Goal: Task Accomplishment & Management: Use online tool/utility

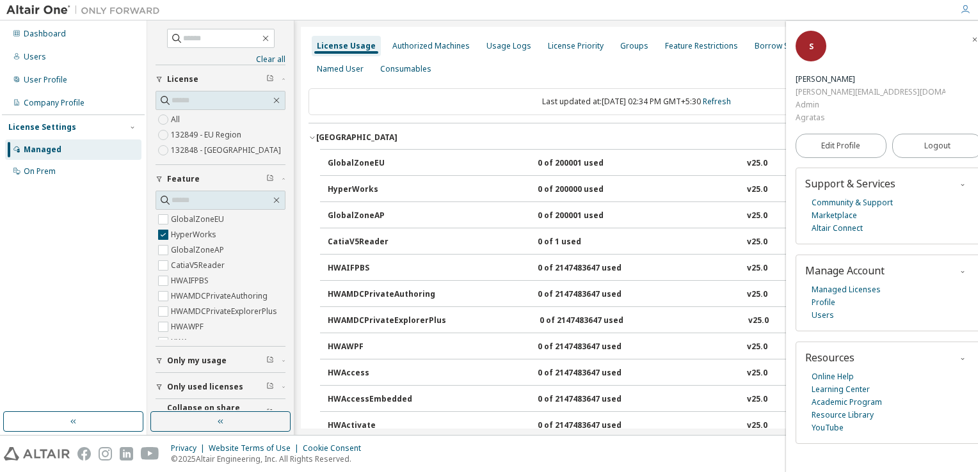
click at [968, 32] on span "button" at bounding box center [974, 39] width 13 height 20
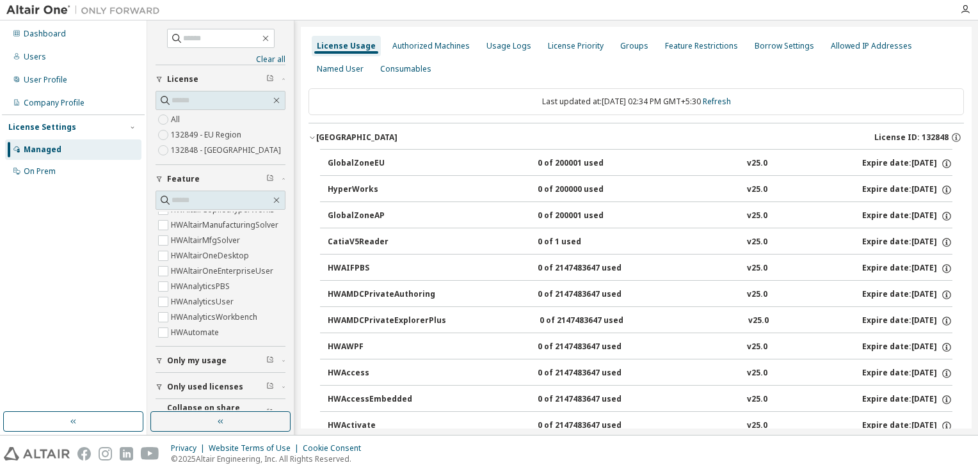
scroll to position [256, 0]
click at [170, 359] on span "Only my usage" at bounding box center [197, 361] width 60 height 10
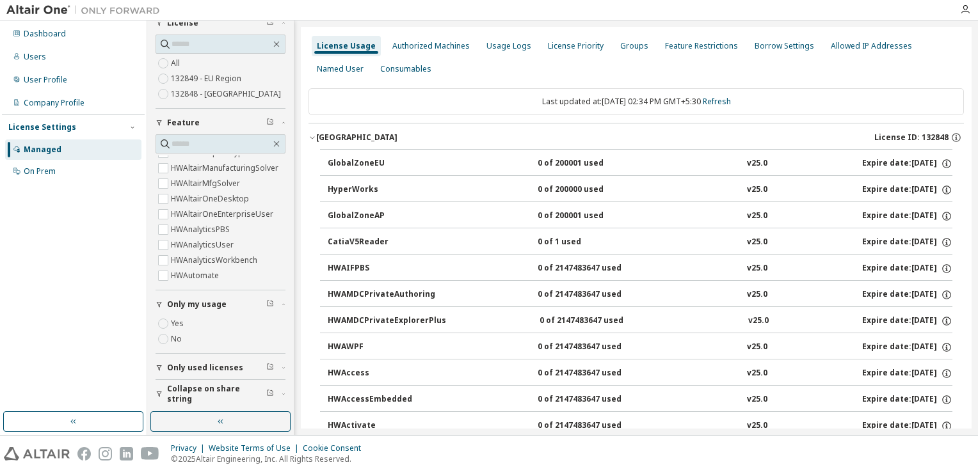
click at [202, 363] on span "Only used licenses" at bounding box center [205, 368] width 76 height 10
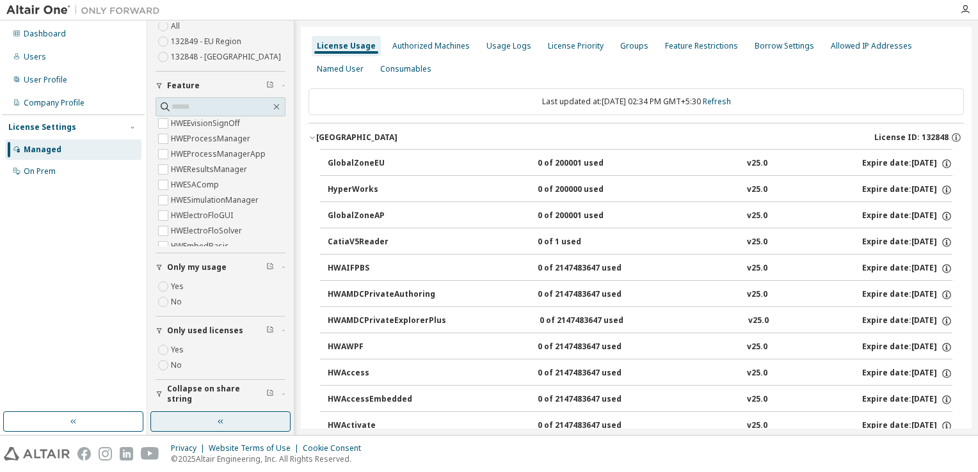
click at [205, 424] on button "button" at bounding box center [220, 422] width 140 height 20
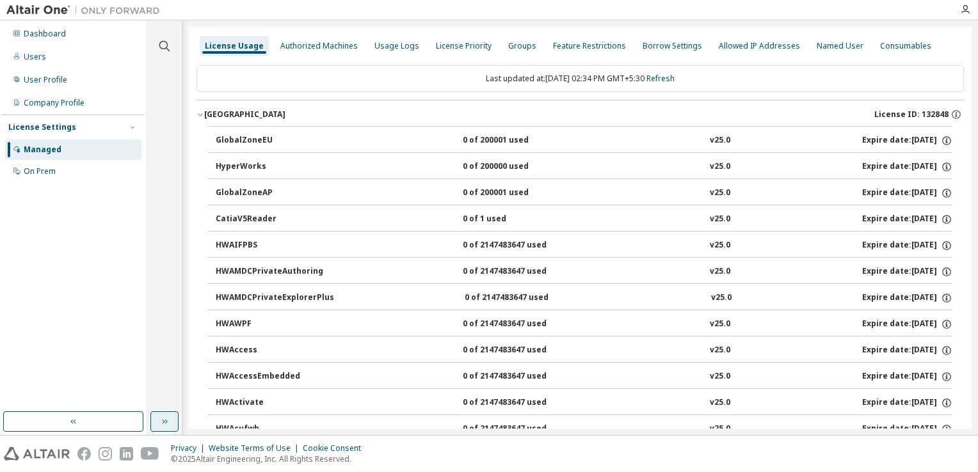
scroll to position [0, 0]
click at [166, 421] on icon "button" at bounding box center [164, 422] width 10 height 10
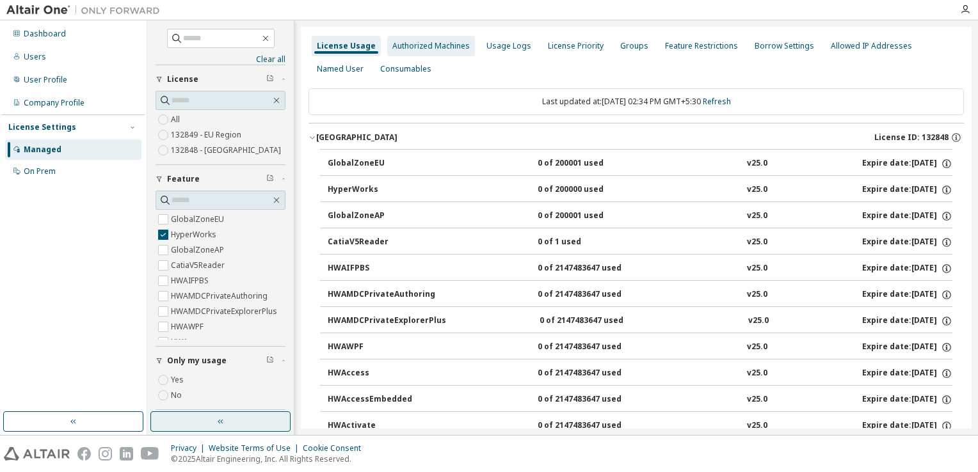
click at [445, 42] on div "Authorized Machines" at bounding box center [430, 46] width 77 height 10
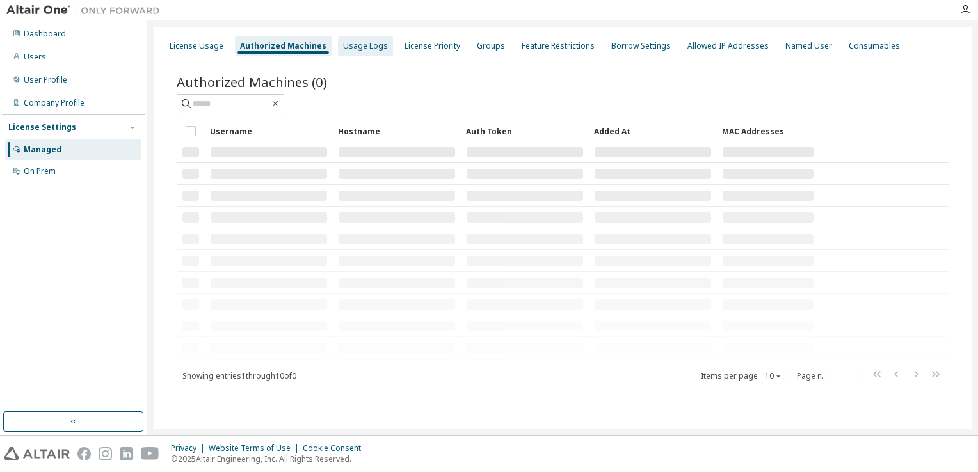
click at [364, 48] on div "Usage Logs" at bounding box center [365, 46] width 45 height 10
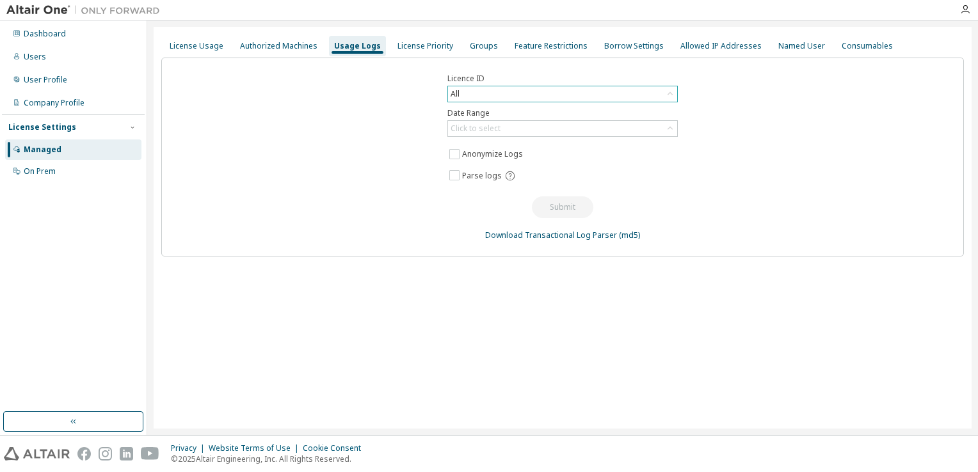
click at [548, 93] on div "All" at bounding box center [562, 93] width 229 height 15
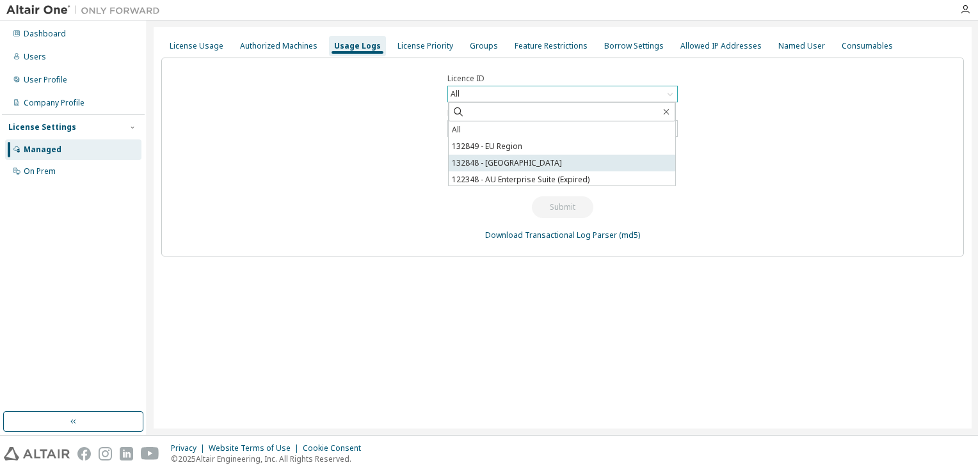
click at [545, 164] on li "132848 - [GEOGRAPHIC_DATA]" at bounding box center [562, 163] width 227 height 17
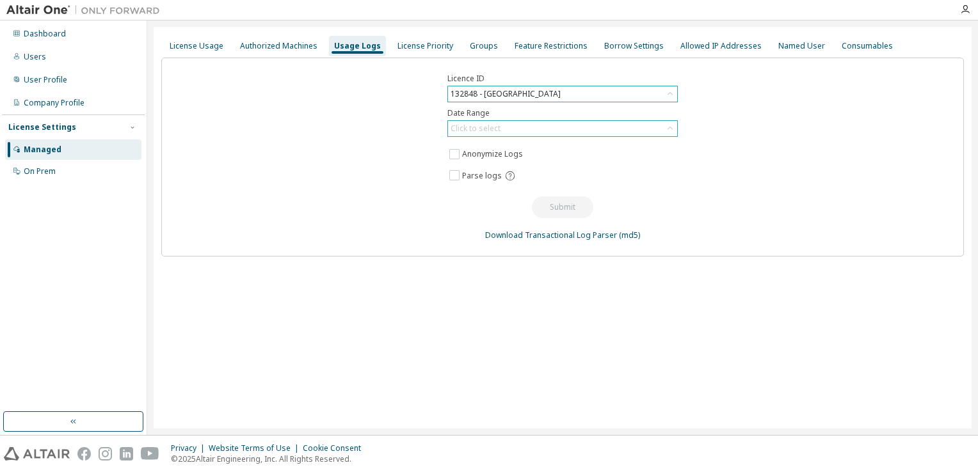
click at [541, 129] on div "Click to select" at bounding box center [562, 128] width 229 height 15
click at [534, 198] on li "Custom Date Range" at bounding box center [562, 197] width 227 height 17
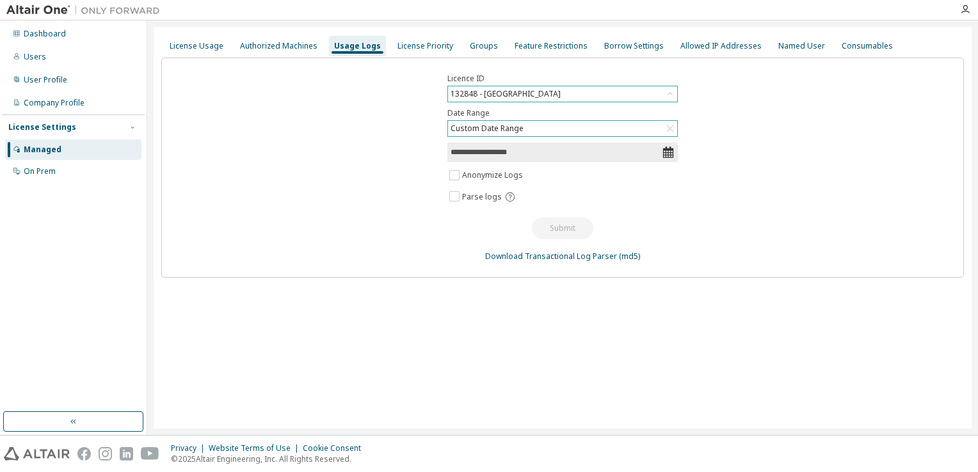
click at [511, 154] on input "**********" at bounding box center [556, 152] width 211 height 13
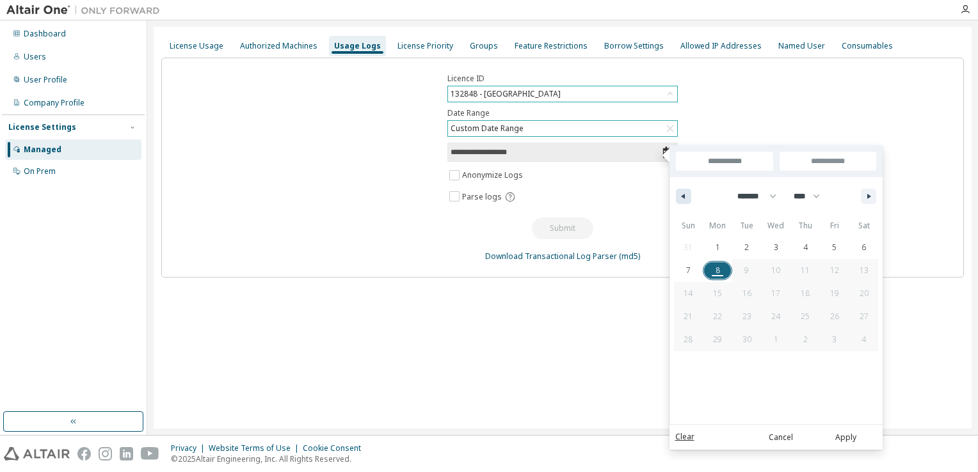
click at [683, 195] on icon "button" at bounding box center [681, 196] width 6 height 5
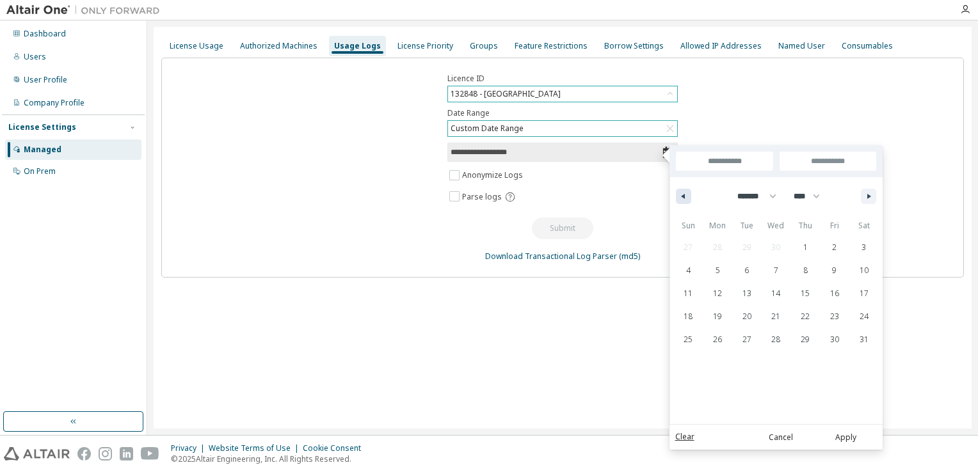
select select "*"
click at [752, 240] on span "1" at bounding box center [746, 247] width 29 height 17
type input "*"
type input "**********"
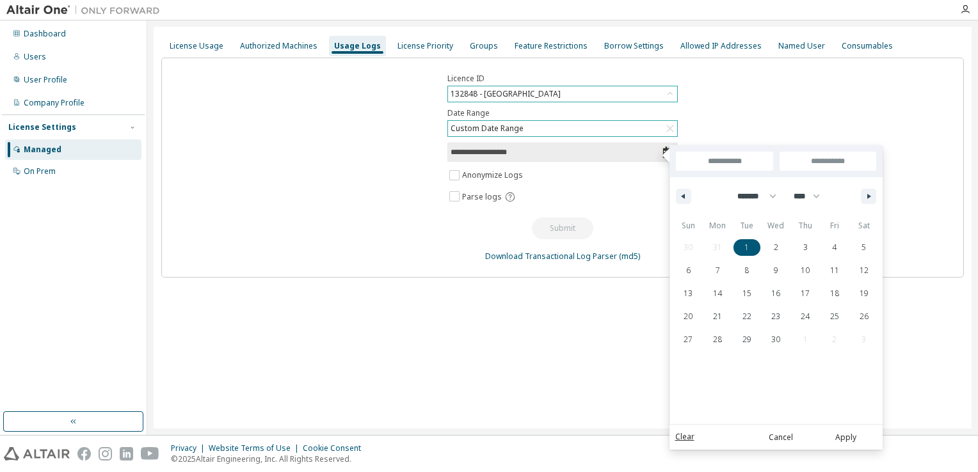
type input "**********"
click at [842, 164] on input "**********" at bounding box center [828, 161] width 97 height 19
click at [870, 195] on icon "button" at bounding box center [870, 196] width 6 height 5
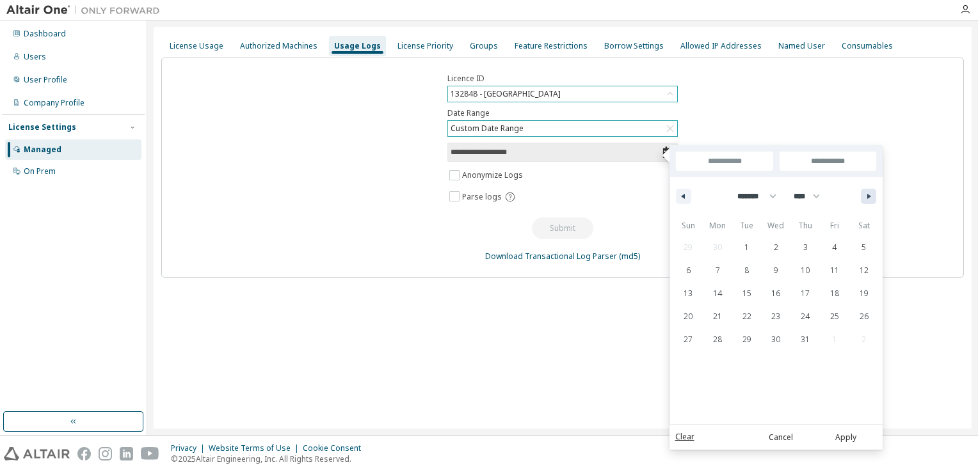
click at [870, 195] on icon "button" at bounding box center [870, 196] width 6 height 5
select select "*"
click at [870, 195] on icon "button" at bounding box center [870, 196] width 6 height 5
click at [720, 266] on span "8" at bounding box center [717, 270] width 29 height 17
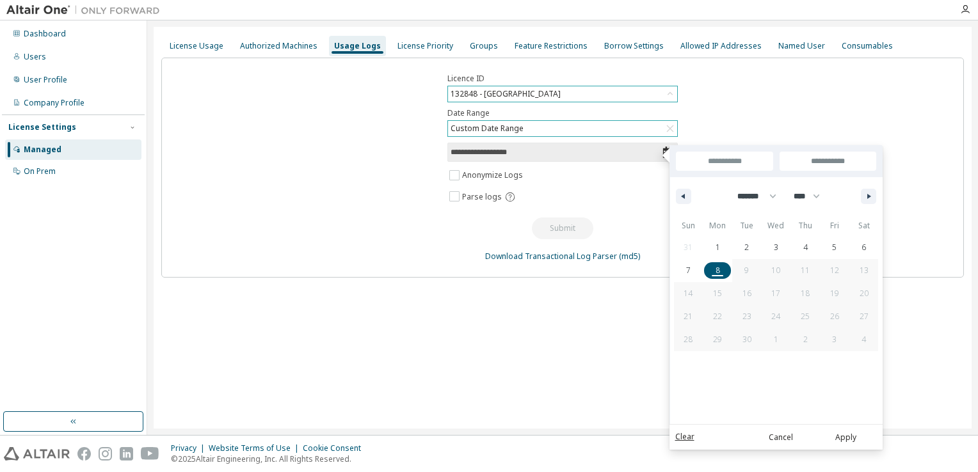
type input "***"
type input "**********"
select select "*"
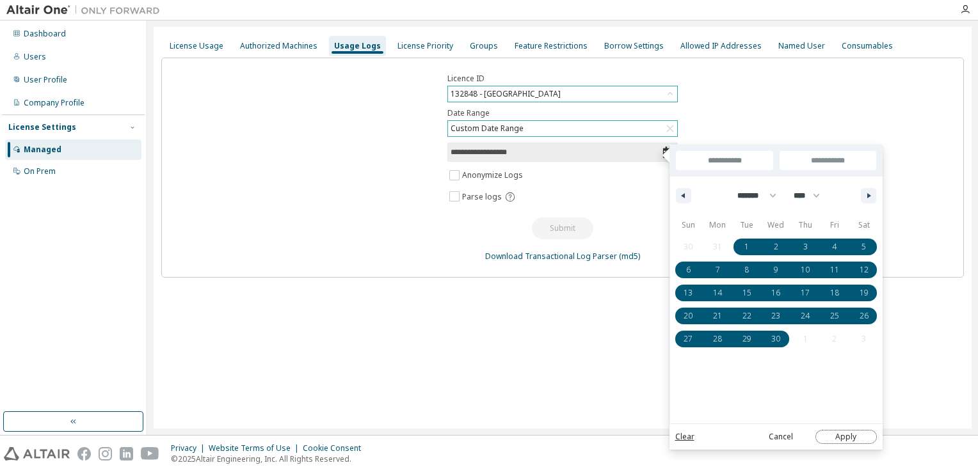
click at [841, 438] on button "Apply" at bounding box center [845, 437] width 61 height 14
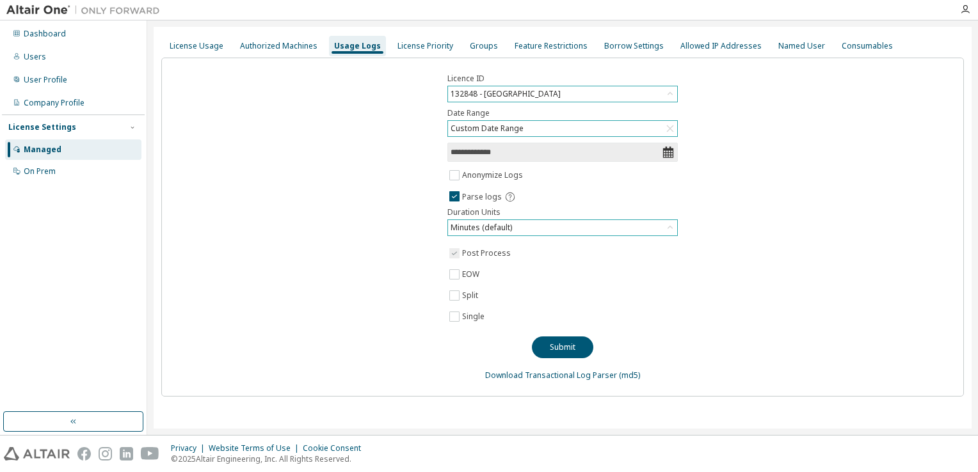
click at [562, 227] on div "Minutes (default)" at bounding box center [562, 227] width 229 height 15
click at [562, 280] on li "Hours" at bounding box center [562, 279] width 227 height 17
click at [692, 268] on div "**********" at bounding box center [562, 227] width 803 height 339
drag, startPoint x: 572, startPoint y: 342, endPoint x: 613, endPoint y: 329, distance: 42.3
click at [573, 342] on button "Submit" at bounding box center [562, 348] width 61 height 22
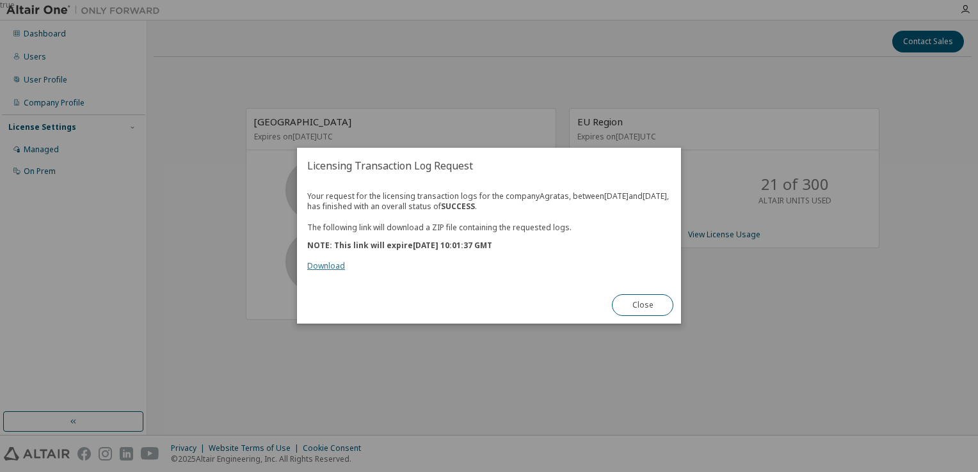
click at [339, 272] on link "Download" at bounding box center [326, 266] width 38 height 11
click at [644, 307] on button "Close" at bounding box center [642, 306] width 61 height 22
